Goal: Information Seeking & Learning: Understand process/instructions

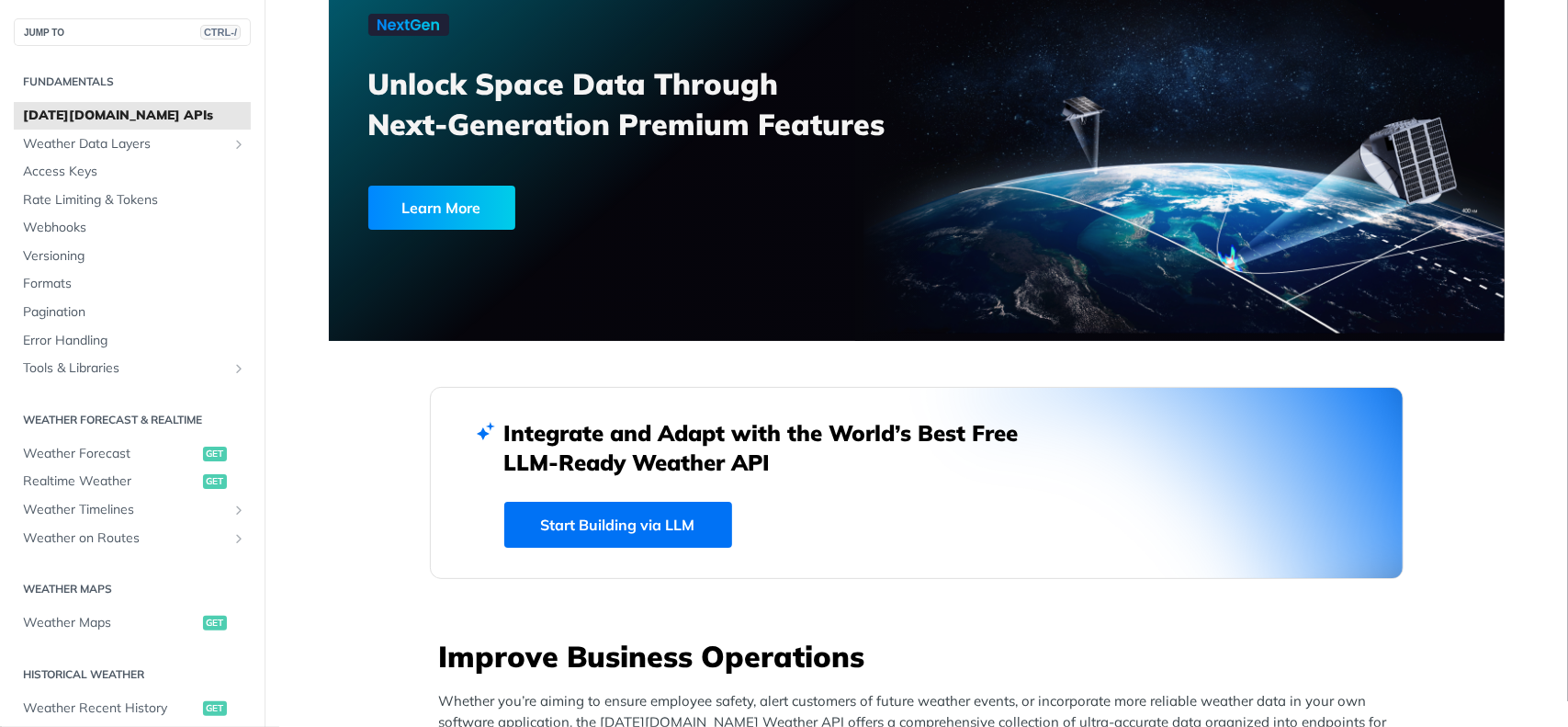
scroll to position [184, 0]
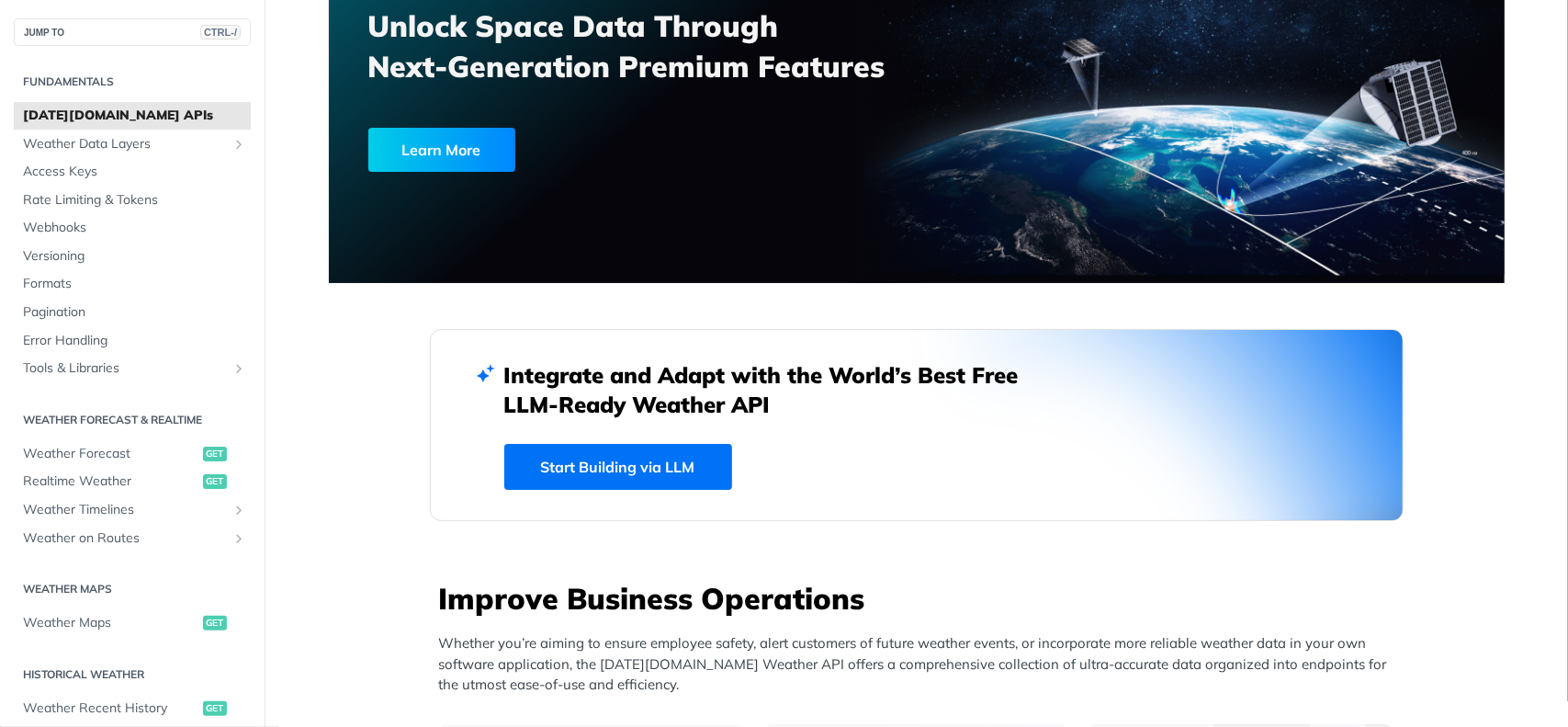
click at [428, 157] on div "Learn More" at bounding box center [441, 150] width 147 height 44
click at [122, 171] on span "Access Keys" at bounding box center [134, 172] width 223 height 19
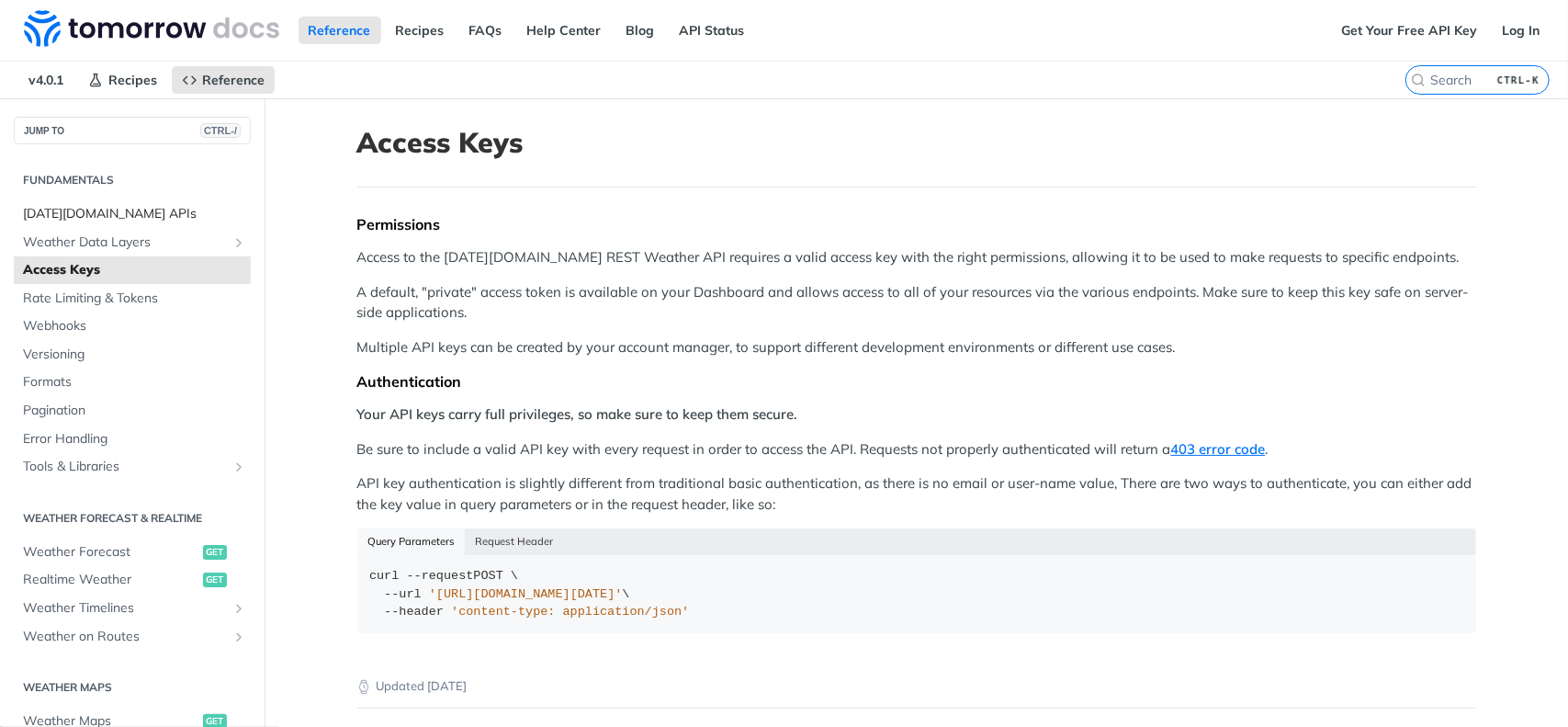
click at [160, 212] on span "[DATE][DOMAIN_NAME] APIs" at bounding box center [134, 215] width 223 height 19
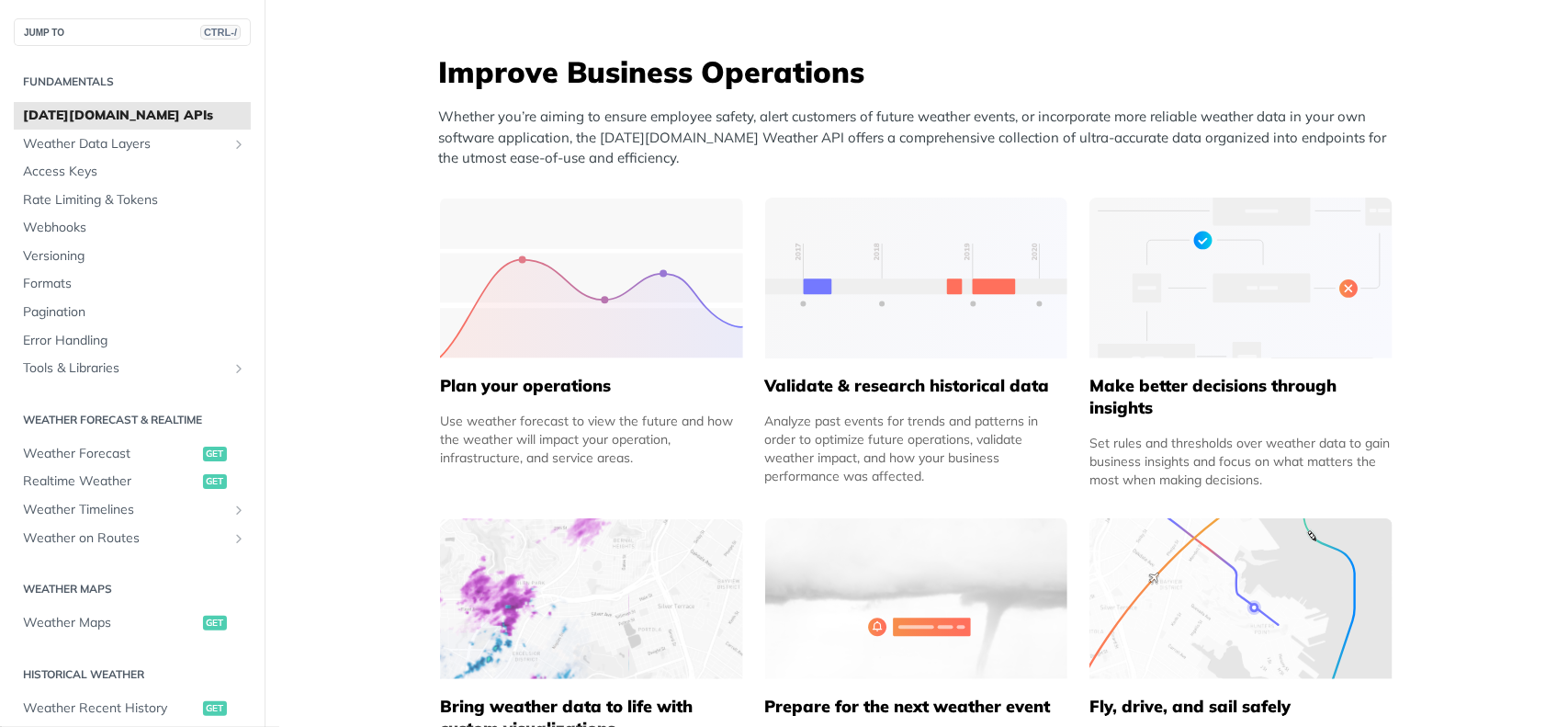
scroll to position [827, 0]
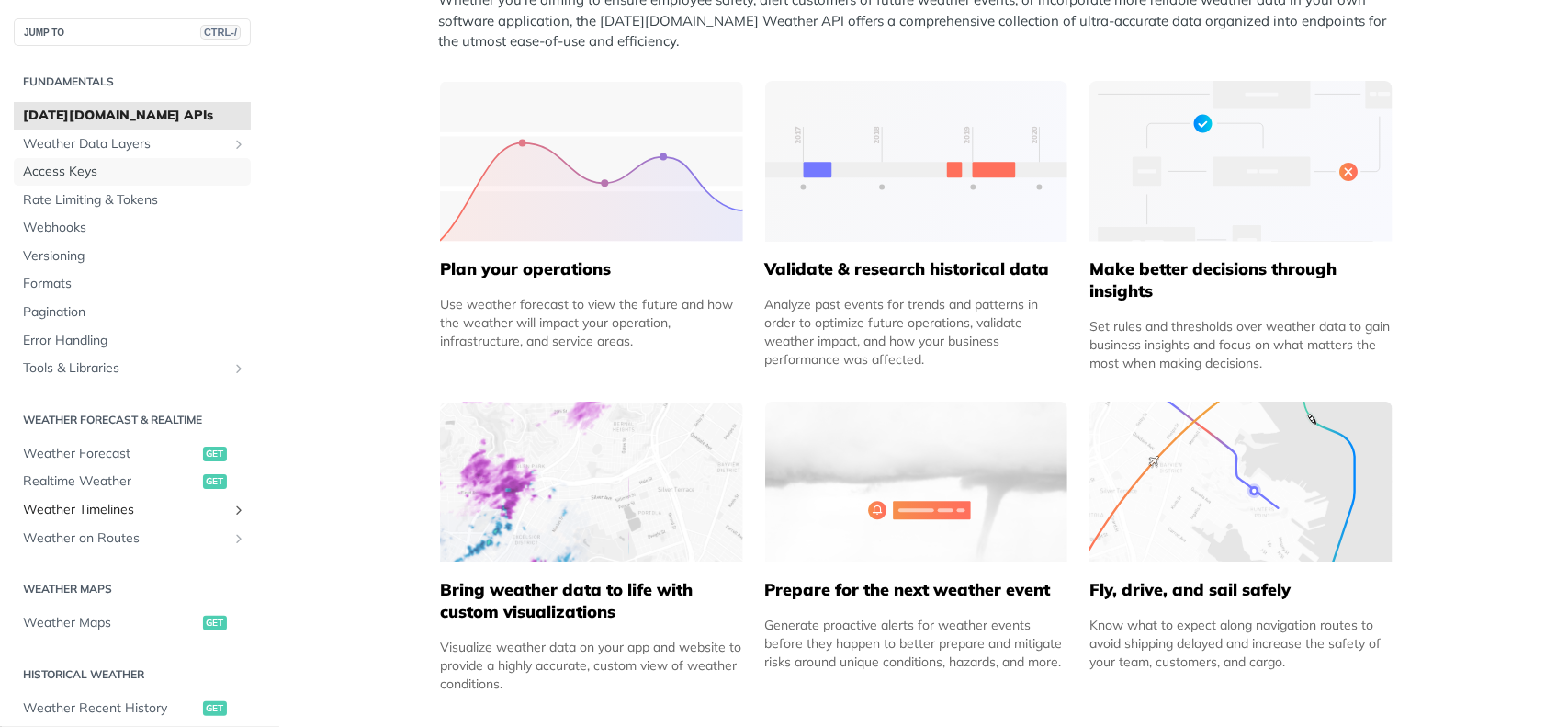
drag, startPoint x: 136, startPoint y: 169, endPoint x: 169, endPoint y: 178, distance: 34.2
click at [136, 169] on span "Access Keys" at bounding box center [134, 172] width 223 height 19
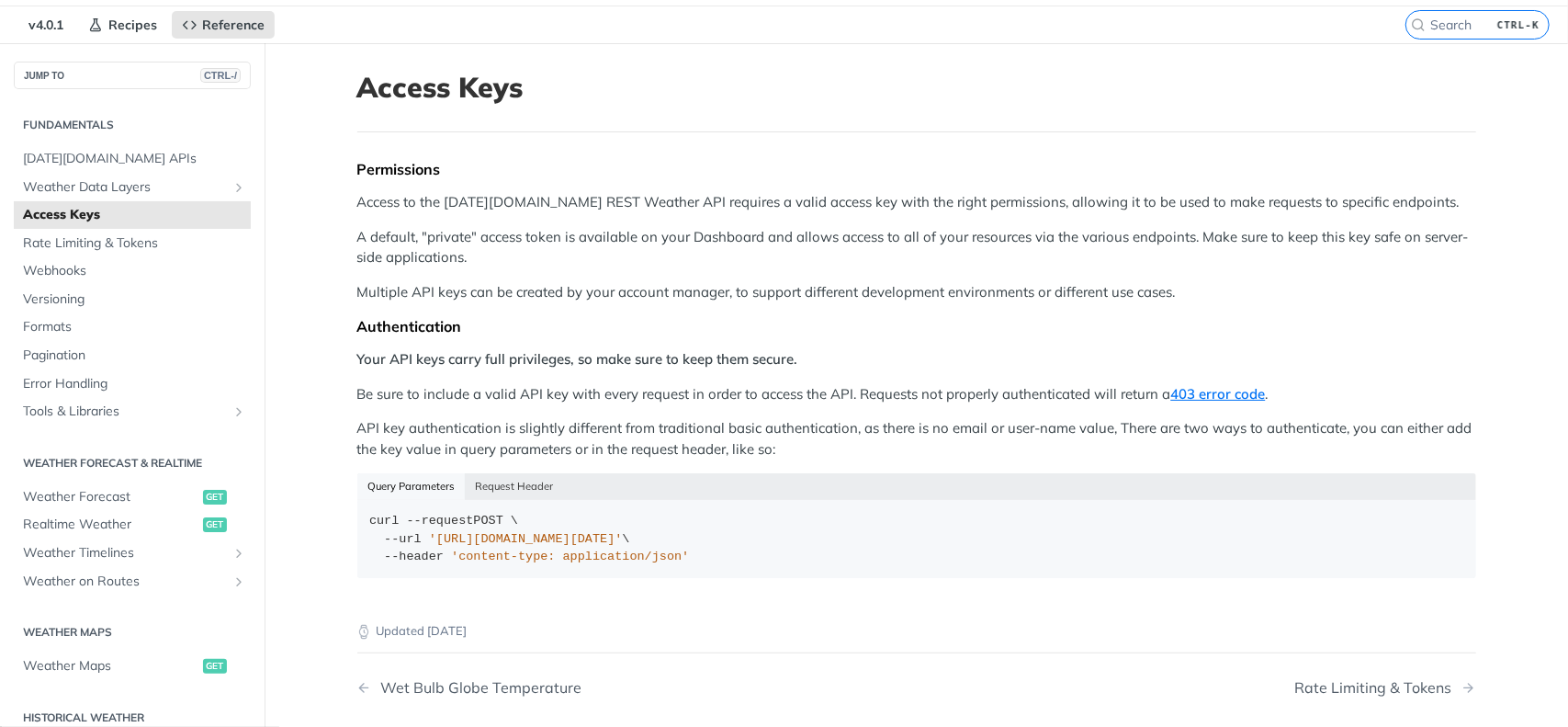
scroll to position [52, 0]
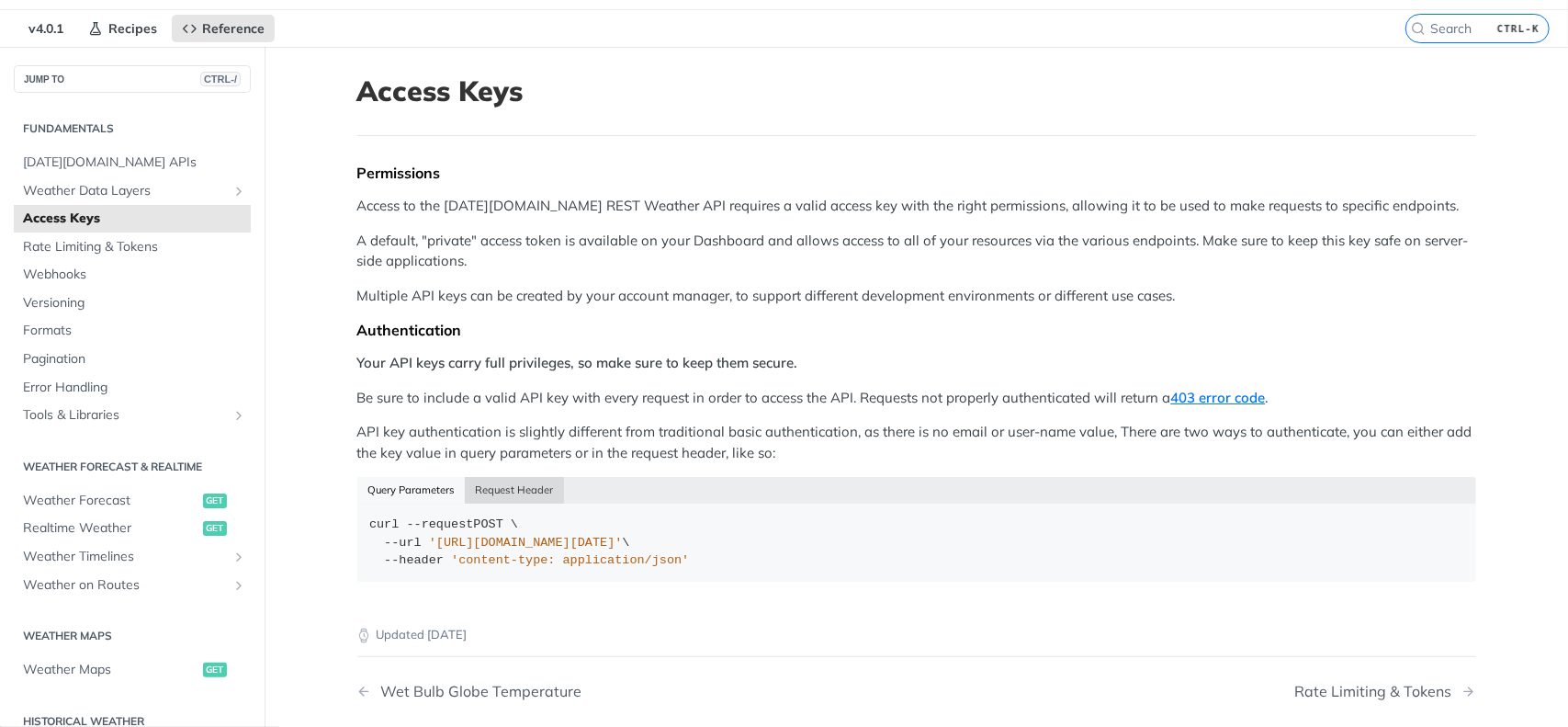
click at [519, 480] on button "Request Header" at bounding box center [514, 489] width 99 height 25
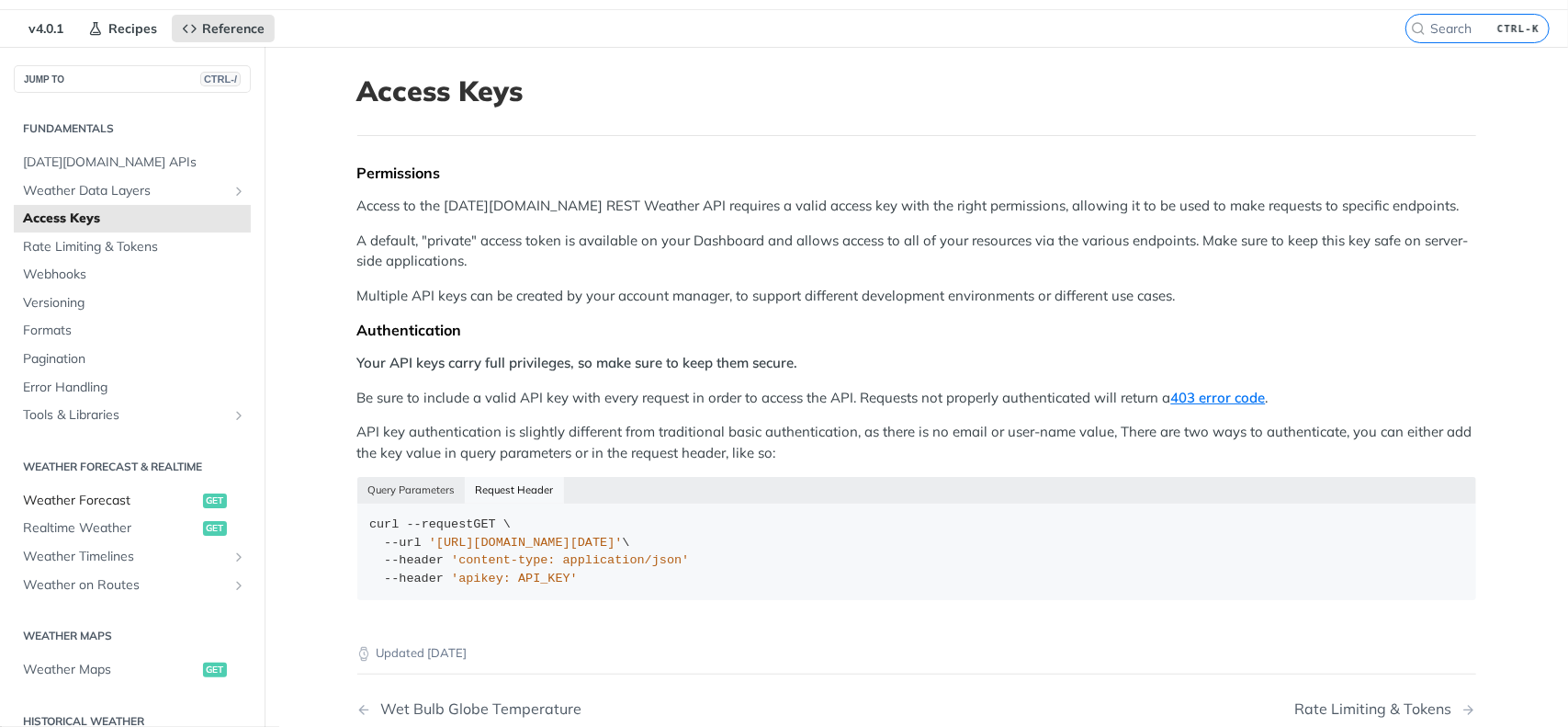
click at [171, 495] on span "Weather Forecast" at bounding box center [110, 501] width 175 height 19
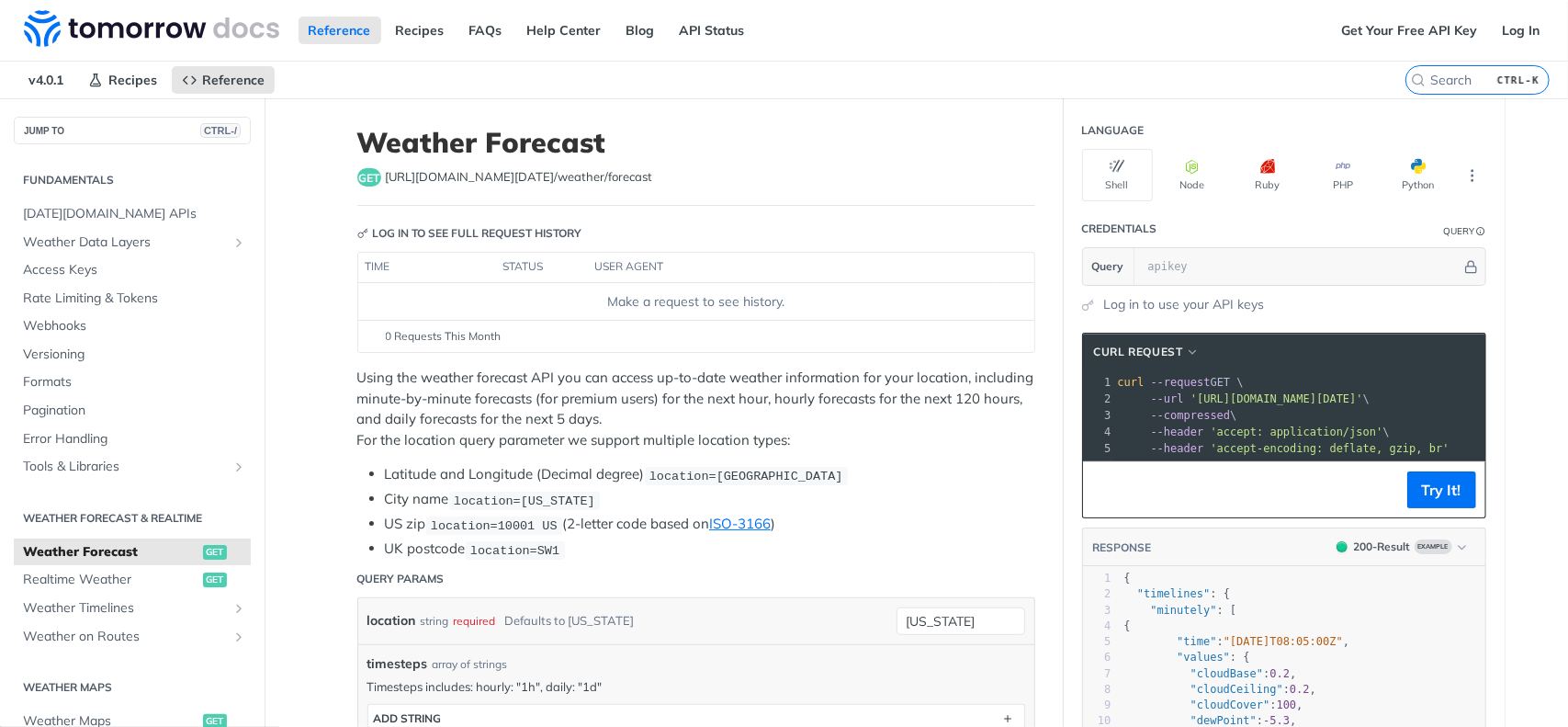
click at [358, 229] on icon "Key" at bounding box center [363, 234] width 11 height 11
click at [1400, 31] on link "Get Your Free API Key" at bounding box center [1409, 30] width 156 height 27
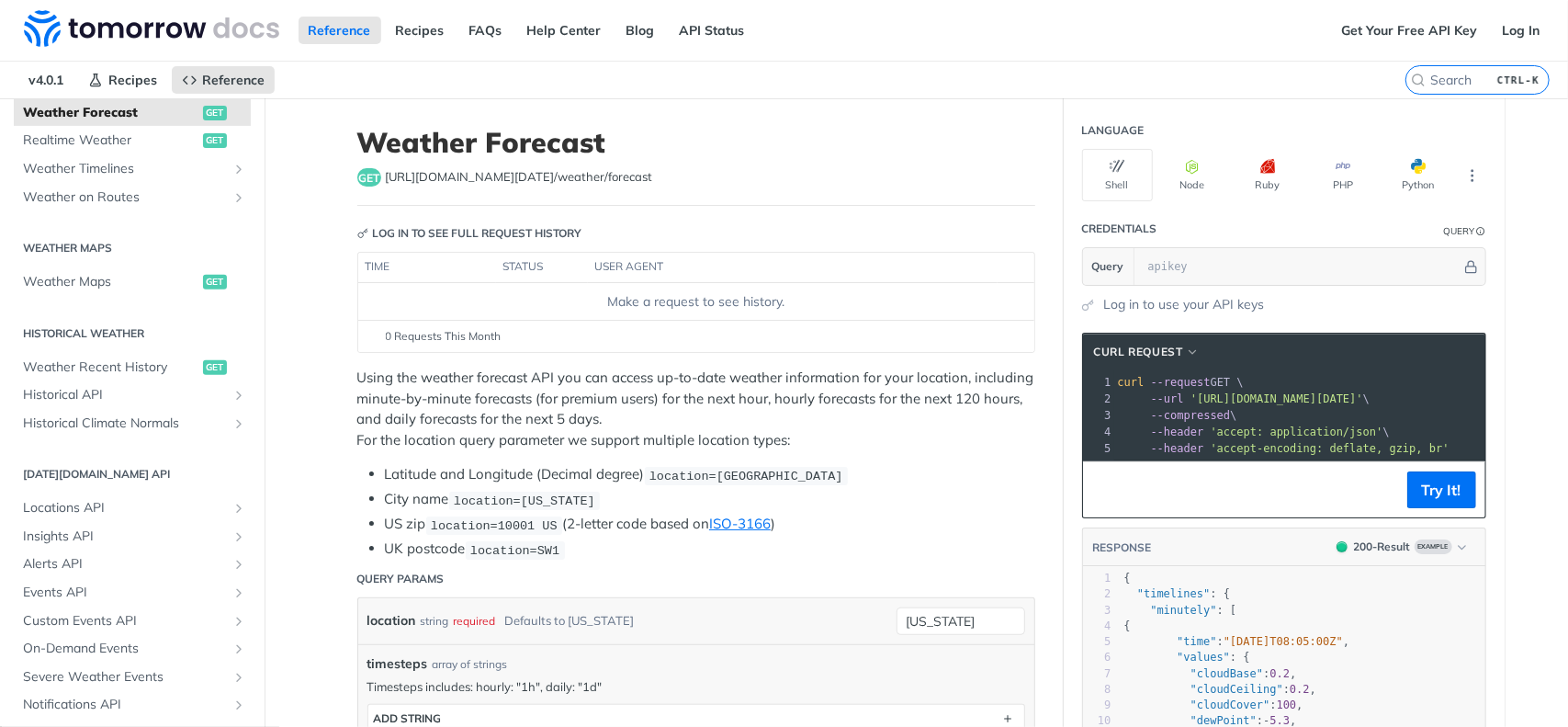
scroll to position [493, 0]
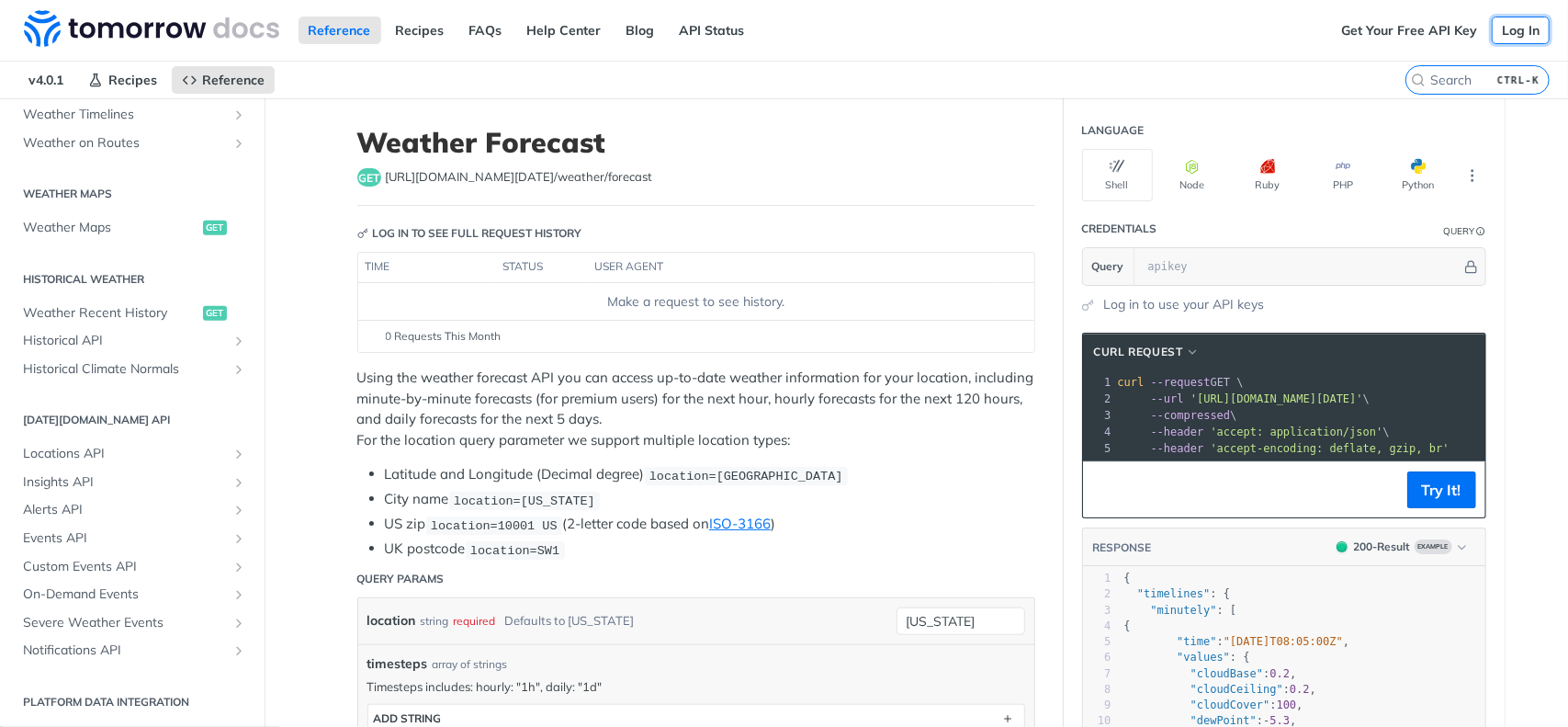
click at [1497, 21] on link "Log In" at bounding box center [1520, 30] width 57 height 27
